Goal: Transaction & Acquisition: Purchase product/service

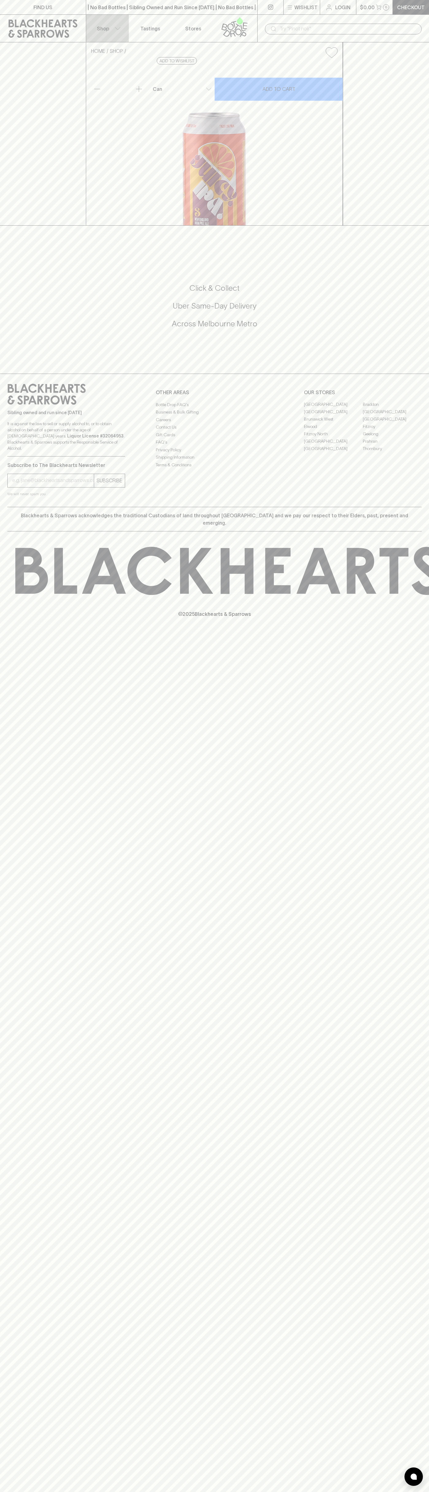
click at [91, 30] on button "Shop" at bounding box center [107, 28] width 43 height 27
click at [401, 491] on div at bounding box center [214, 746] width 429 height 1492
click at [171, 1491] on html "FIND US | No Bad Bottles | Sibling Owned and Run Since 2006 | No Bad Bottles | …" at bounding box center [214, 746] width 429 height 1492
click at [25, 485] on div at bounding box center [214, 746] width 429 height 1492
